Goal: Transaction & Acquisition: Purchase product/service

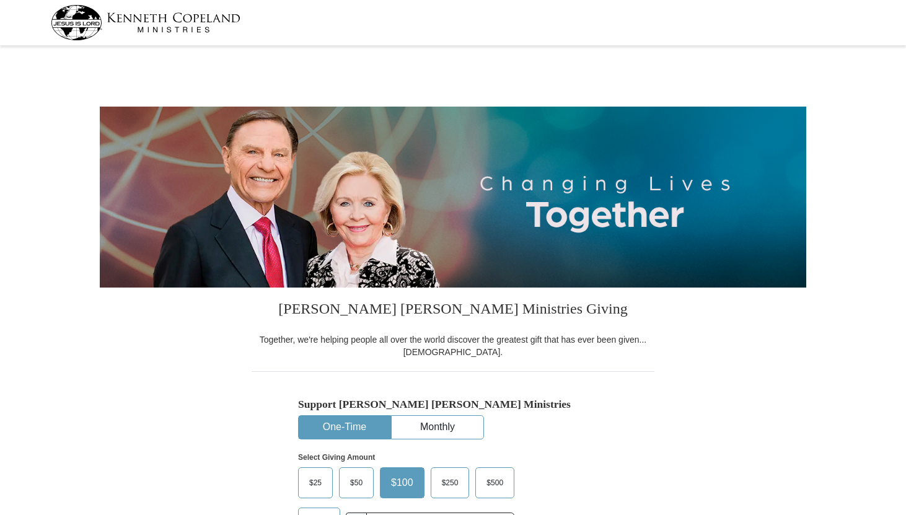
select select "FL"
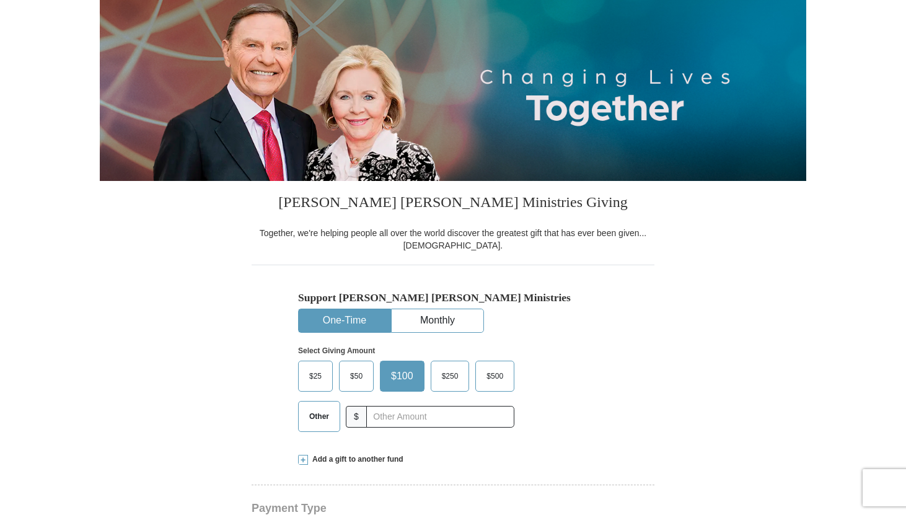
scroll to position [325, 0]
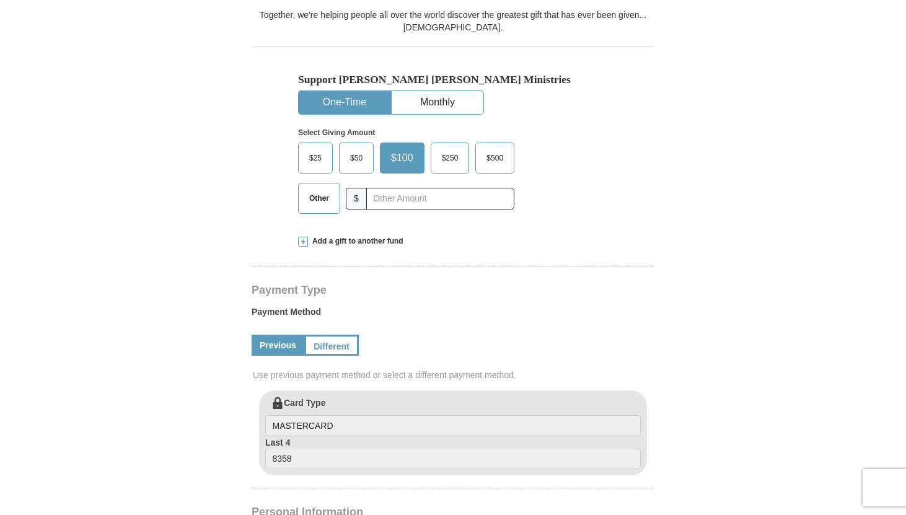
click at [328, 201] on span "Other" at bounding box center [319, 198] width 32 height 19
click at [0, 0] on input "Other" at bounding box center [0, 0] width 0 height 0
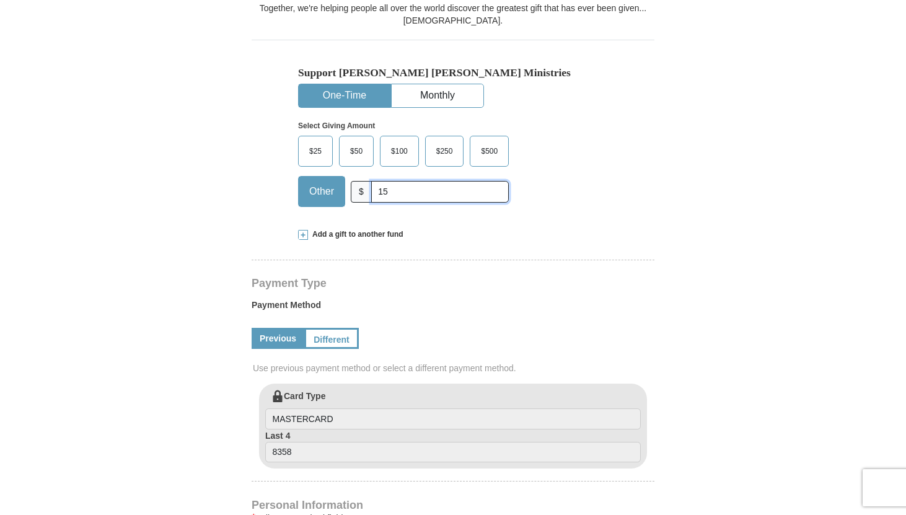
scroll to position [332, 0]
type input "15"
click at [325, 248] on div "Kenneth Copeland Ministries Giving Together, we're helping people all over the …" at bounding box center [453, 503] width 403 height 1097
click at [325, 232] on span "Add a gift to another fund" at bounding box center [355, 234] width 95 height 11
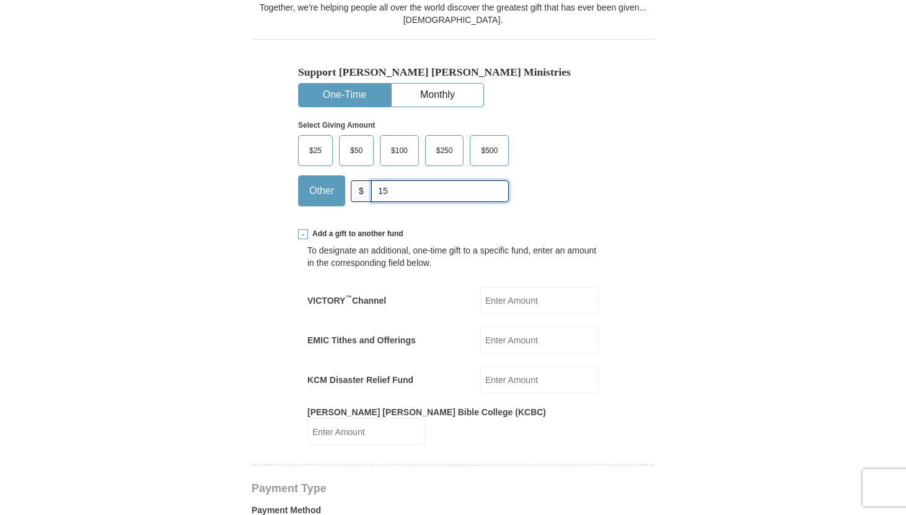
click at [408, 194] on input "15" at bounding box center [440, 191] width 138 height 22
click at [517, 383] on input "KCM Disaster Relief Fund" at bounding box center [539, 379] width 118 height 27
type input "15"
click at [480, 402] on div "To designate an additional, one-time gift to a specific fund, enter an amount i…" at bounding box center [452, 342] width 291 height 206
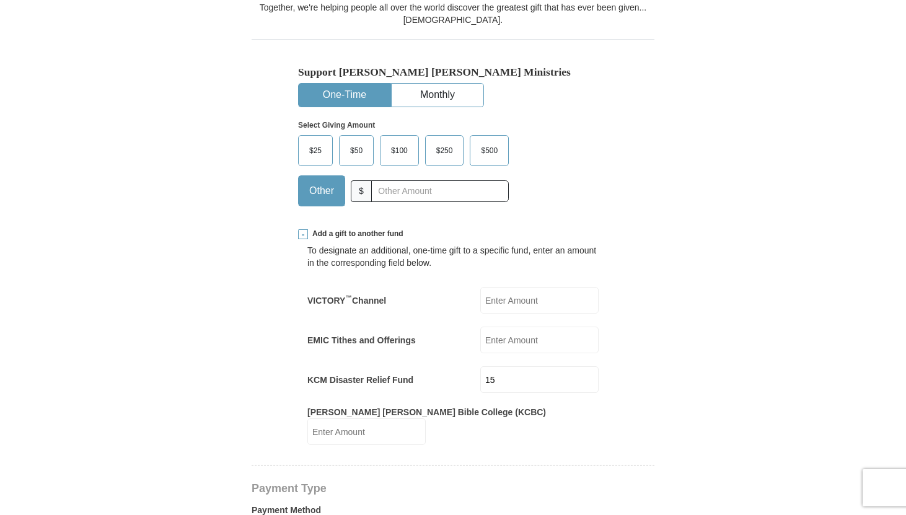
click at [517, 384] on input "15" at bounding box center [539, 379] width 118 height 27
click at [529, 307] on input "VICTORY ™ Channel" at bounding box center [539, 300] width 118 height 27
type input "15"
click at [602, 265] on div "To designate an additional, one-time gift to a specific fund, enter an amount i…" at bounding box center [453, 342] width 310 height 206
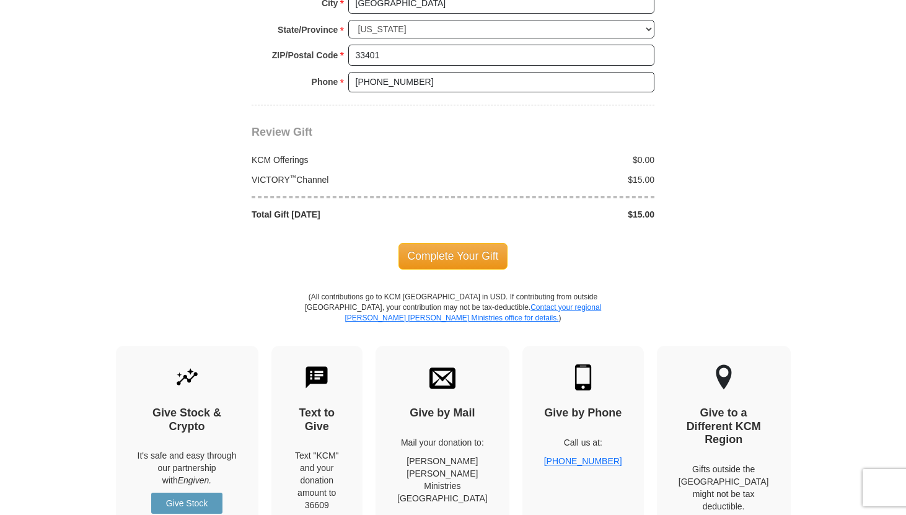
scroll to position [1265, 0]
click at [471, 244] on span "Complete Your Gift" at bounding box center [454, 255] width 110 height 26
